Goal: Navigation & Orientation: Go to known website

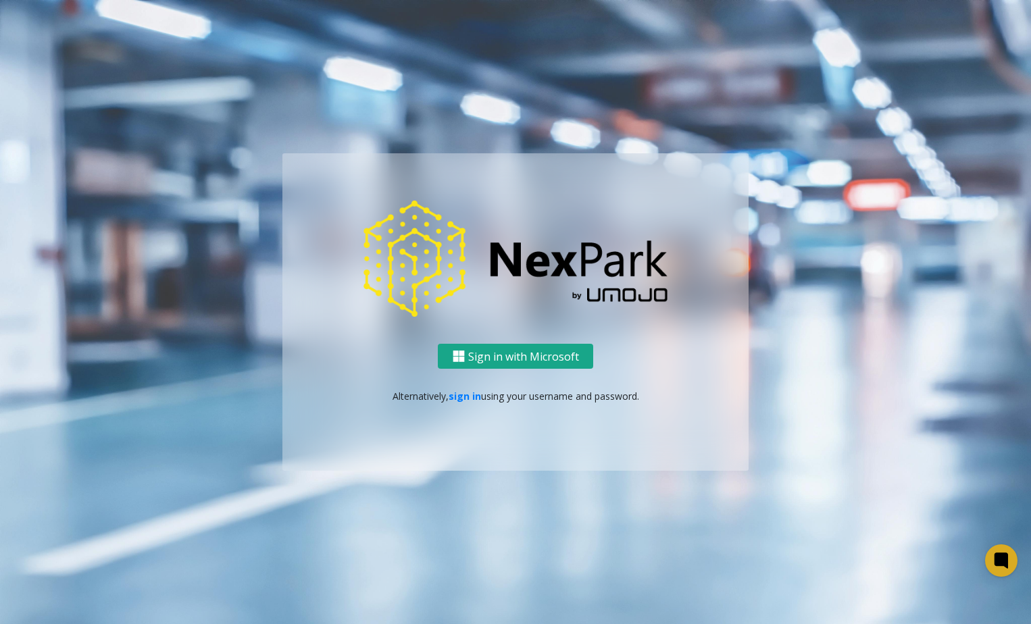
click at [531, 355] on button "Sign in with Microsoft" at bounding box center [515, 356] width 155 height 25
